Goal: Find specific page/section: Find specific page/section

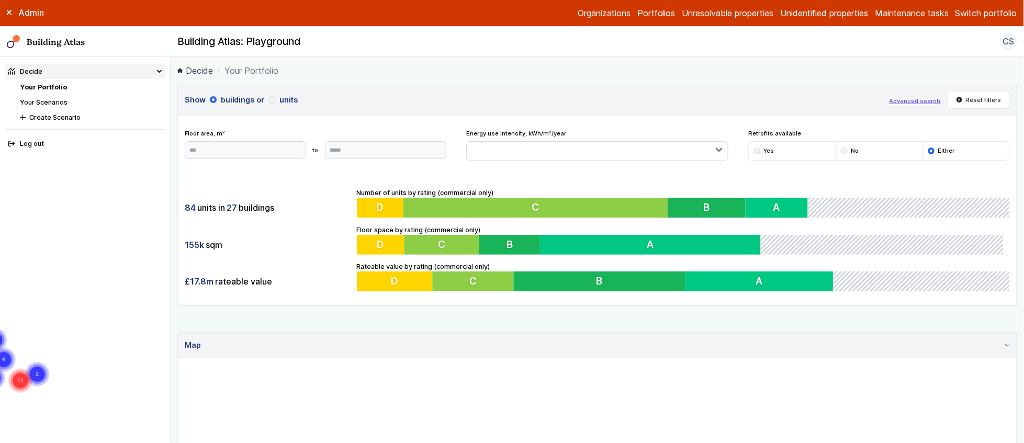
click at [990, 17] on button "Switch portfolio" at bounding box center [986, 13] width 62 height 13
click at [575, 80] on main "Decide Your Portfolio Show buildings or units Advanced search Reset filters Flo…" at bounding box center [597, 250] width 853 height 386
click at [54, 102] on link "Your Scenarios" at bounding box center [44, 102] width 48 height 8
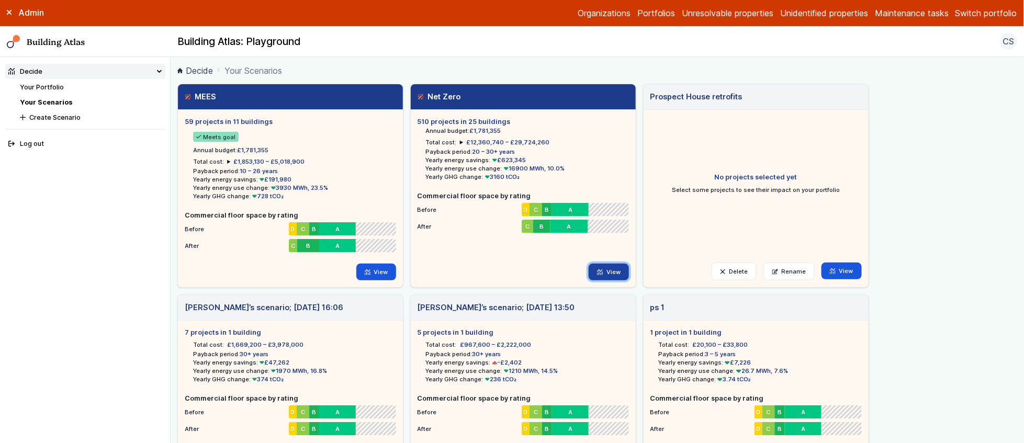
click at [610, 273] on link "View" at bounding box center [609, 272] width 40 height 17
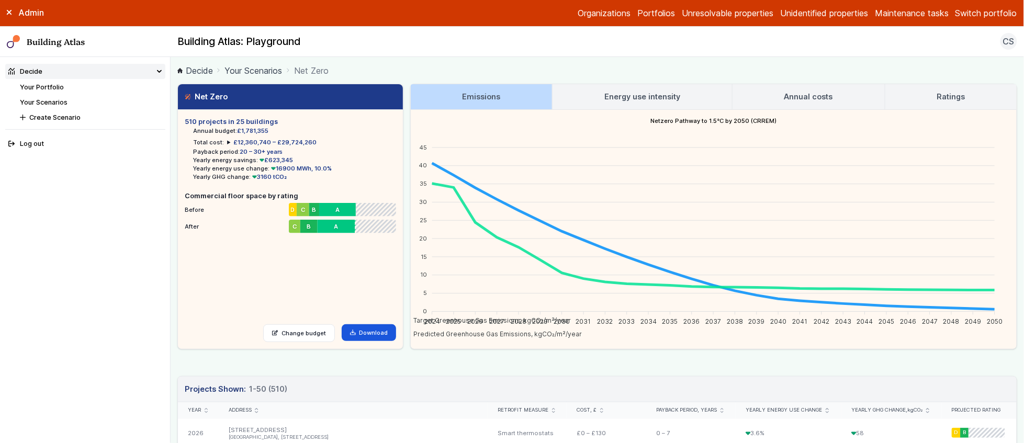
click at [52, 83] on link "Your Portfolio" at bounding box center [42, 87] width 44 height 8
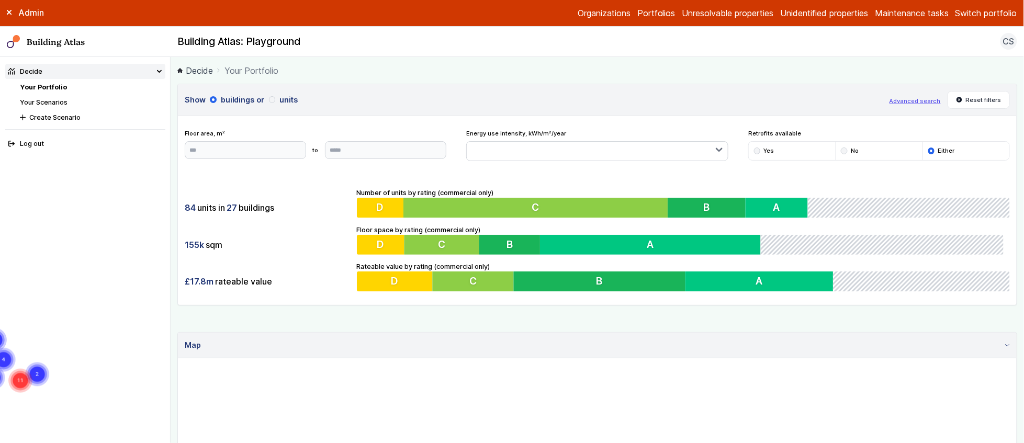
click at [169, 208] on nav "Decide Your Portfolio Your Scenarios Create Scenario Log out" at bounding box center [85, 250] width 171 height 386
click at [173, 191] on main "Decide Your Portfolio Show buildings or units Advanced search Reset filters Flo…" at bounding box center [597, 250] width 853 height 386
click at [40, 101] on link "Your Scenarios" at bounding box center [44, 102] width 48 height 8
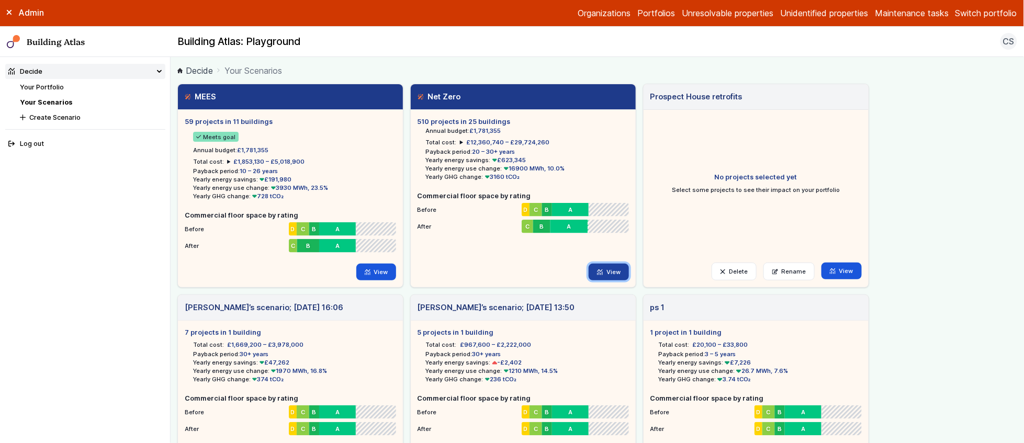
click at [606, 271] on link "View" at bounding box center [609, 272] width 40 height 17
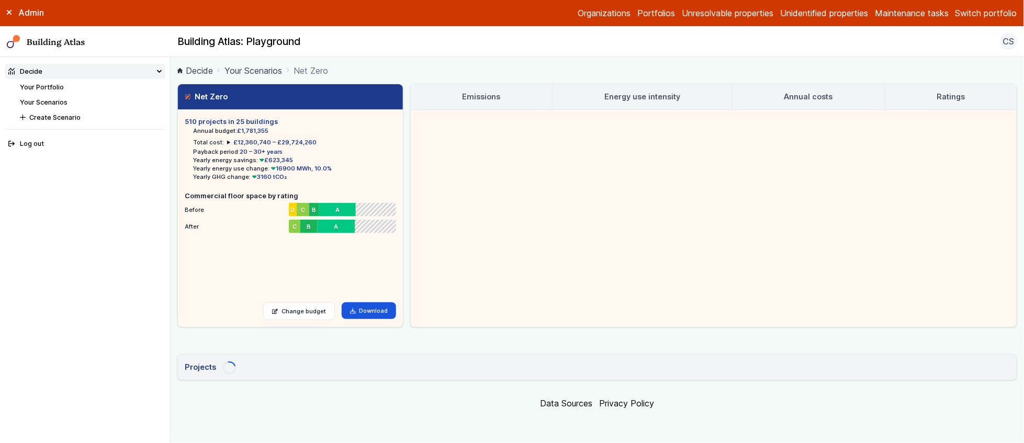
click at [171, 220] on main "Decide Your Scenarios Net Zero Net Zero 510 projects in 25 buildings Annual bud…" at bounding box center [597, 250] width 853 height 386
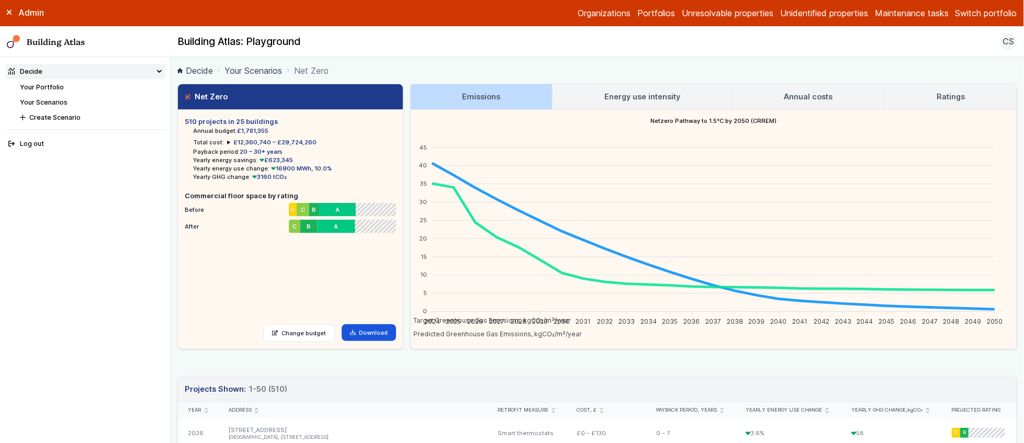
click at [172, 199] on main "Decide Your Scenarios Net Zero Net Zero 510 projects in 25 buildings Annual bud…" at bounding box center [597, 250] width 853 height 386
